Goal: Transaction & Acquisition: Obtain resource

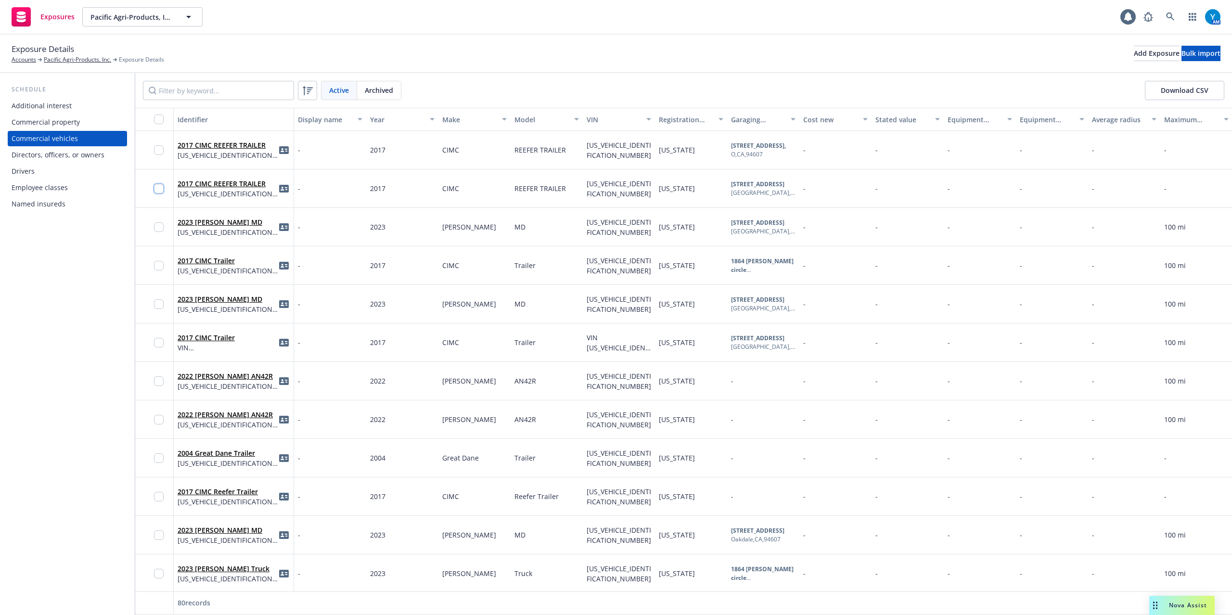
drag, startPoint x: 162, startPoint y: 189, endPoint x: 162, endPoint y: 168, distance: 21.2
click at [162, 189] on input "checkbox" at bounding box center [159, 189] width 10 height 10
click at [161, 151] on input "checkbox" at bounding box center [159, 150] width 10 height 10
click at [532, 587] on div "Download ID cards" at bounding box center [545, 593] width 68 height 18
click at [538, 568] on link "Download uneditable ID cards" at bounding box center [525, 569] width 128 height 19
